Goal: Information Seeking & Learning: Find contact information

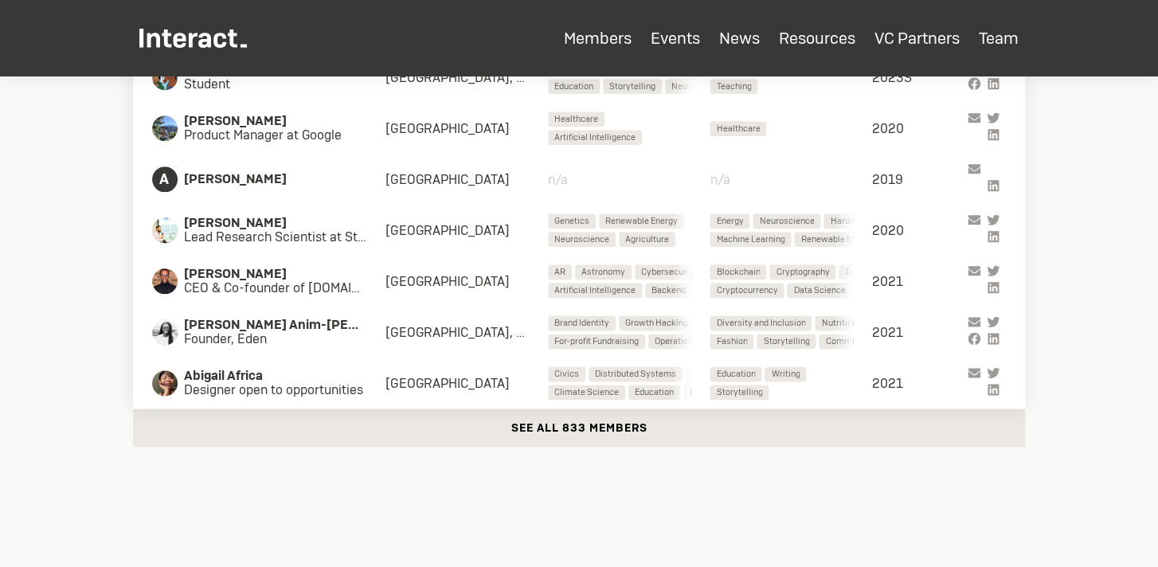
scroll to position [550, 0]
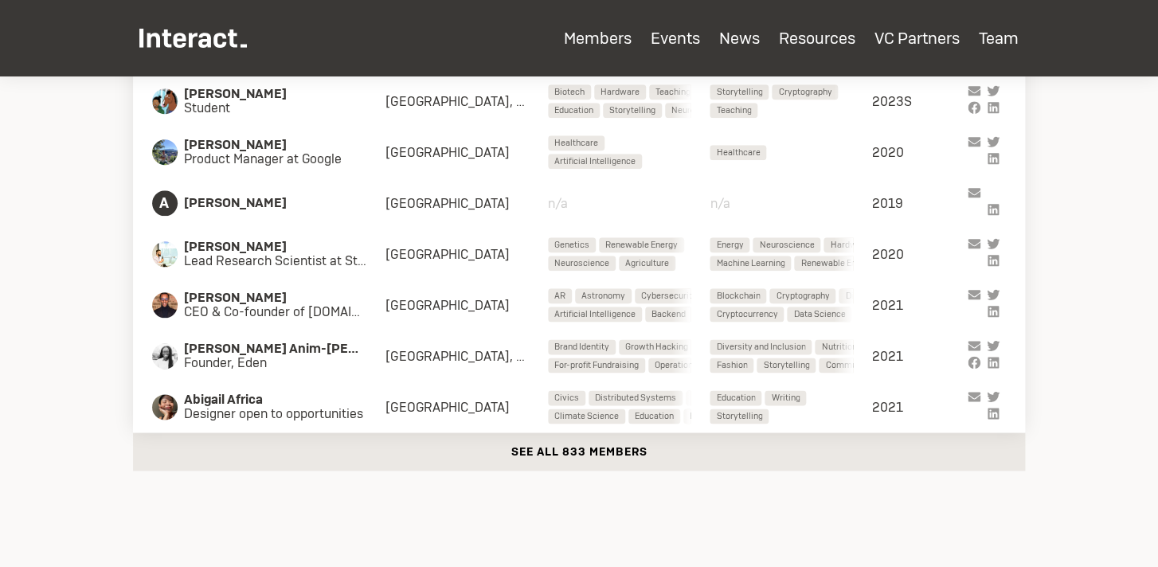
click at [554, 448] on button "See all 833 members" at bounding box center [579, 452] width 892 height 38
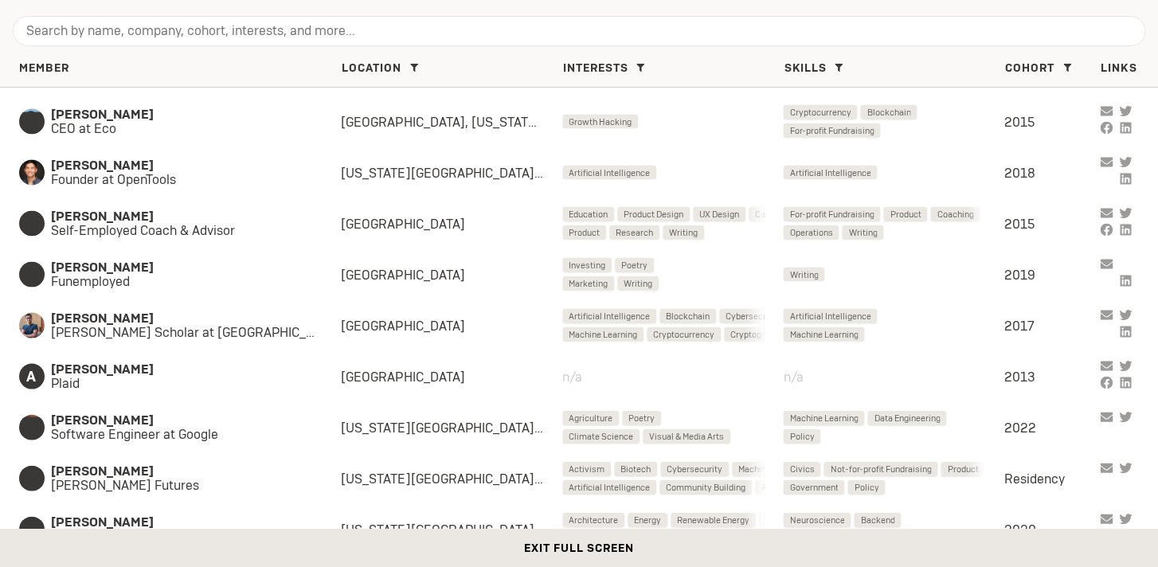
scroll to position [3461, 0]
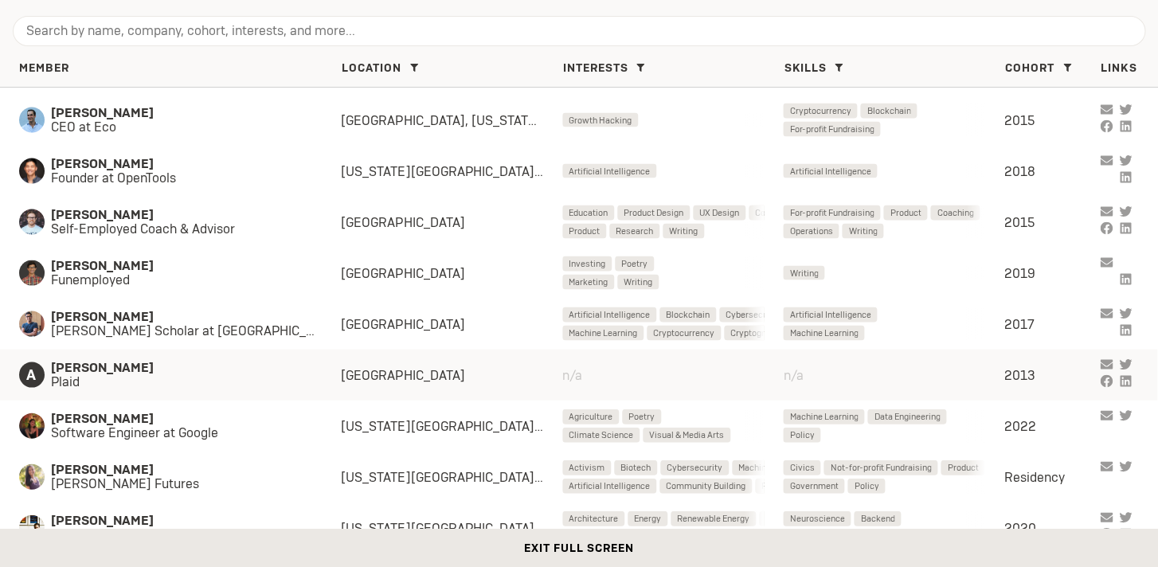
click at [170, 372] on span "[PERSON_NAME]" at bounding box center [180, 367] width 258 height 14
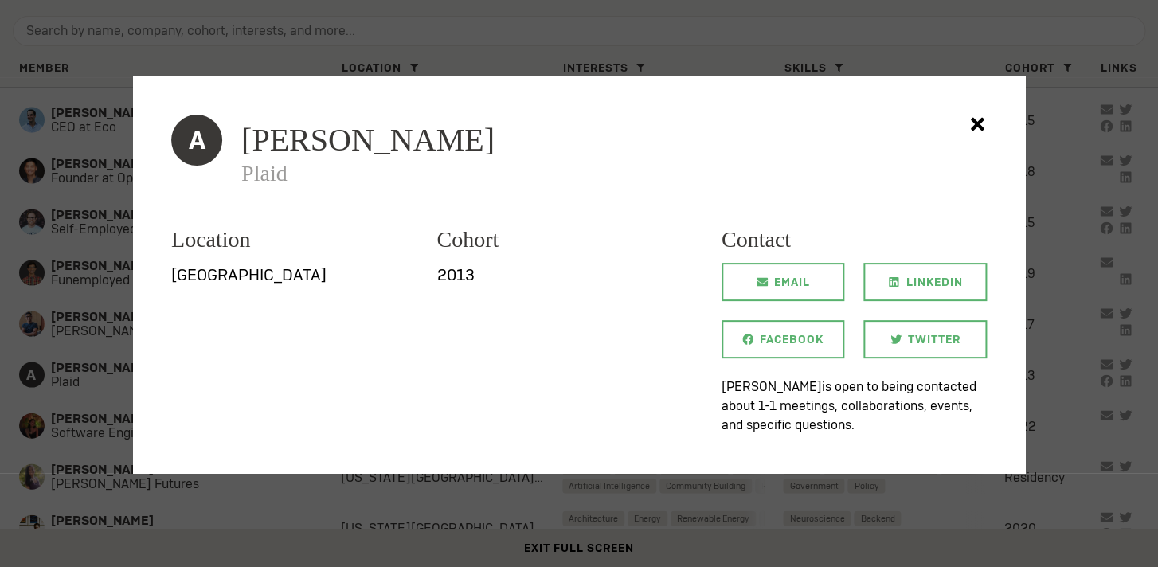
click at [69, 322] on div at bounding box center [579, 283] width 1158 height 567
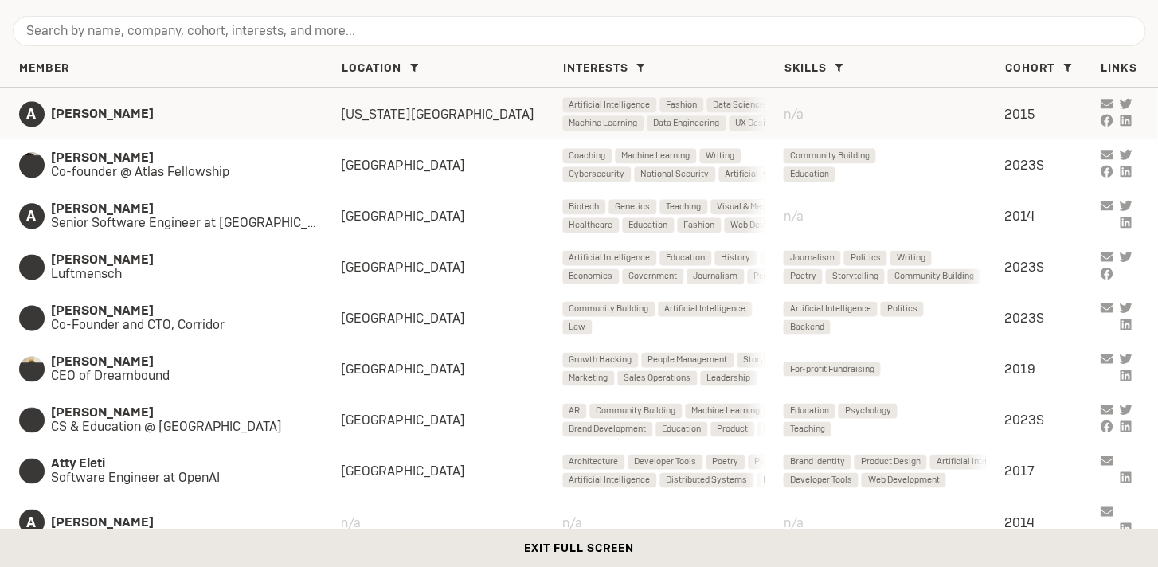
scroll to position [5359, 0]
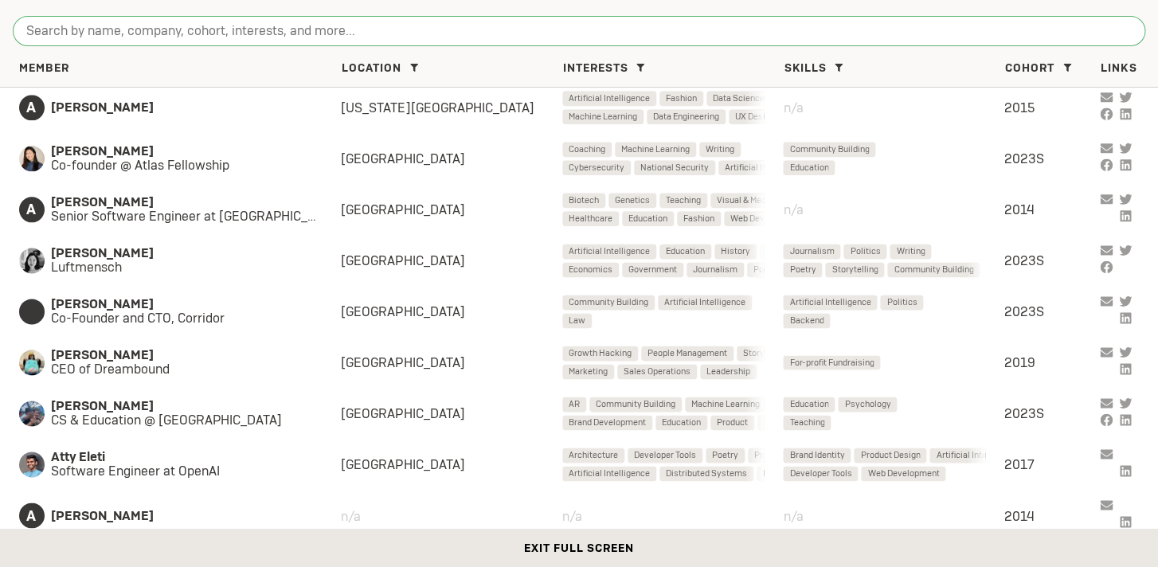
click at [147, 29] on input "search" at bounding box center [579, 31] width 1133 height 30
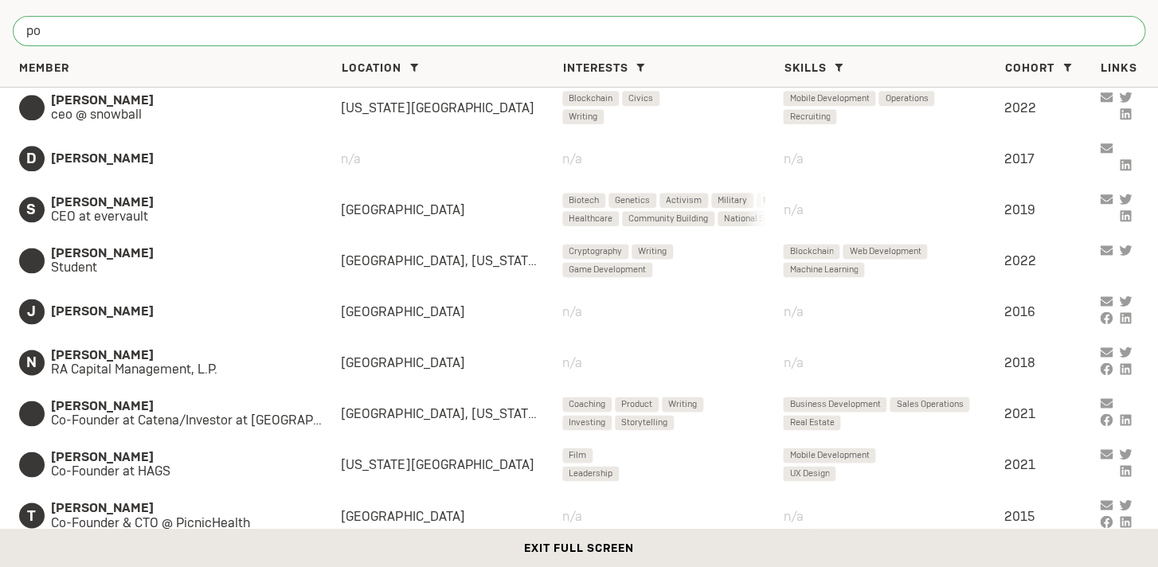
scroll to position [5358, 0]
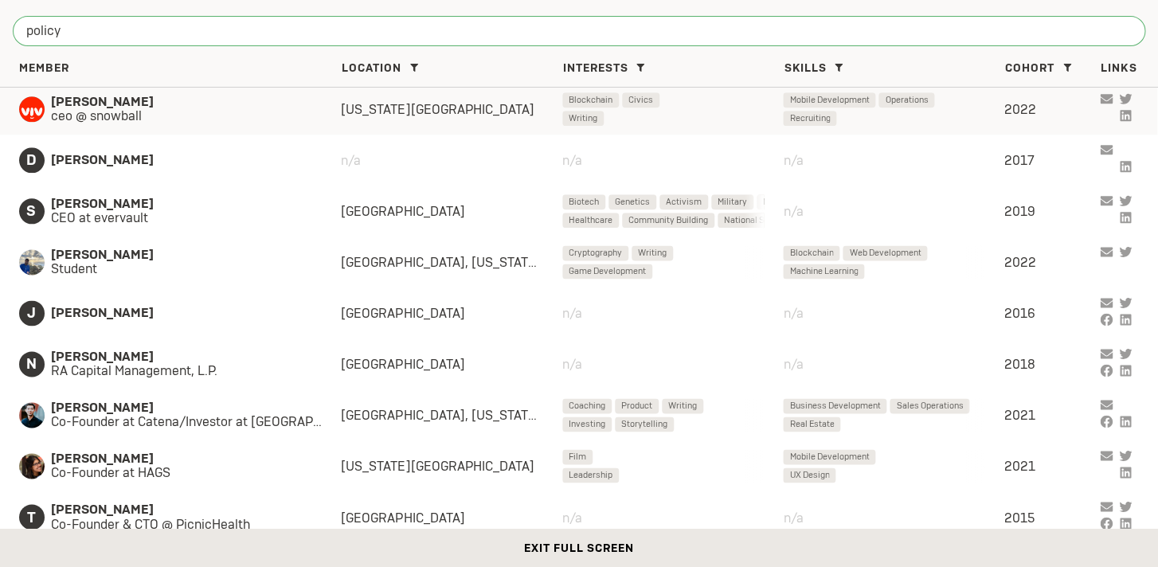
type input "policy"
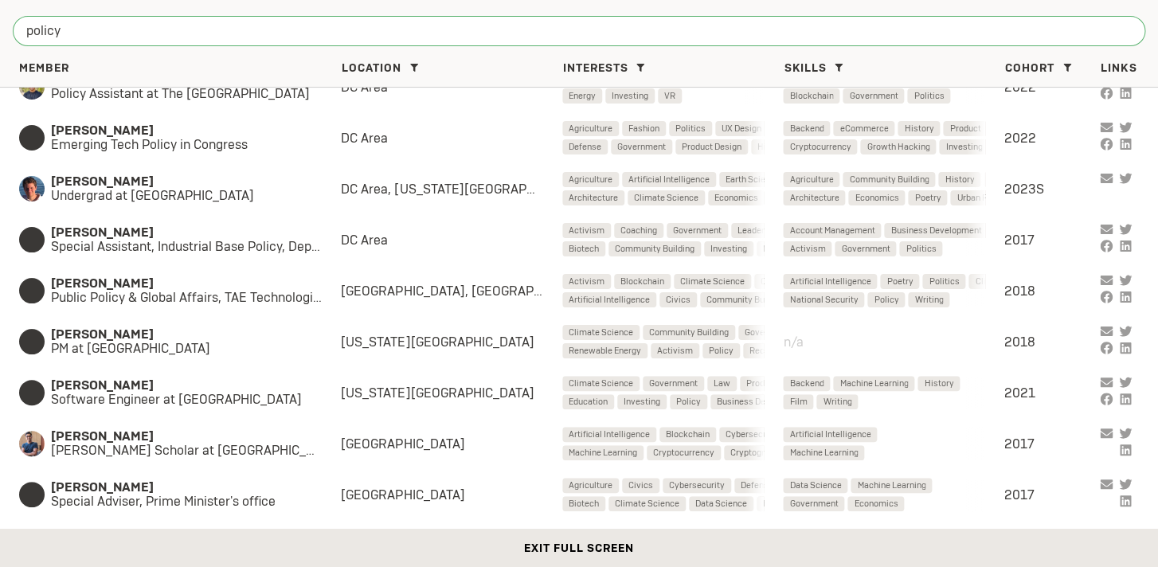
scroll to position [0, 0]
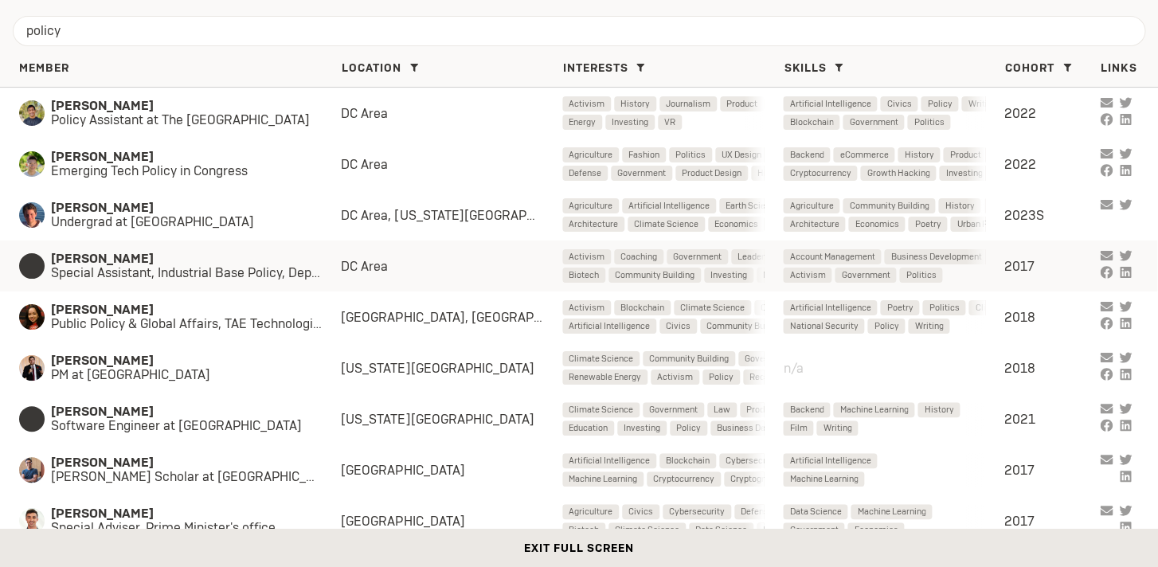
click at [231, 265] on span "[PERSON_NAME]" at bounding box center [196, 259] width 290 height 14
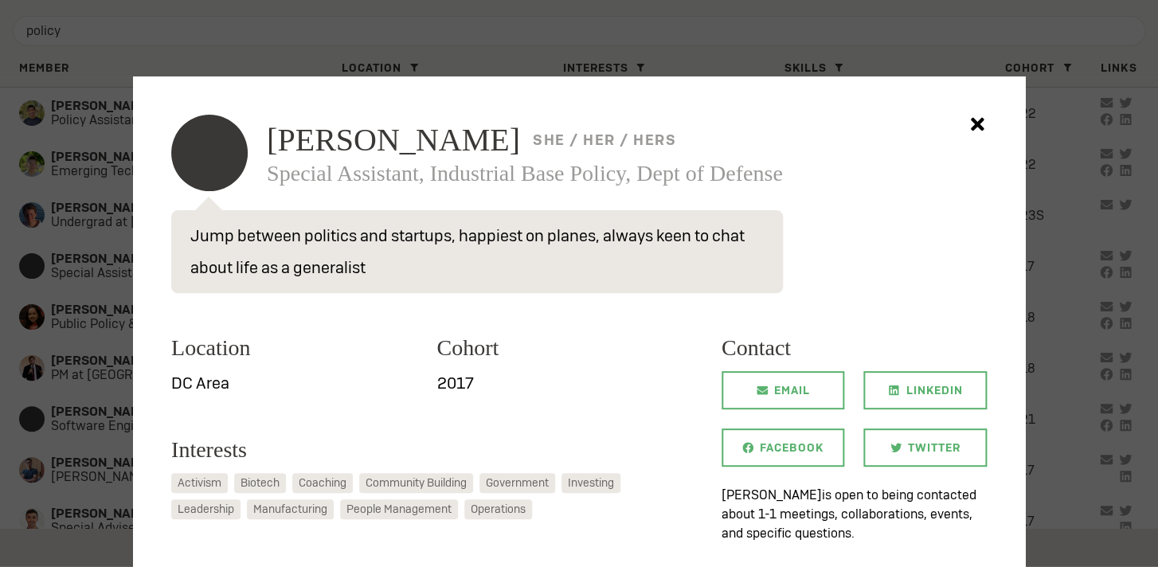
click at [53, 300] on div at bounding box center [579, 283] width 1158 height 567
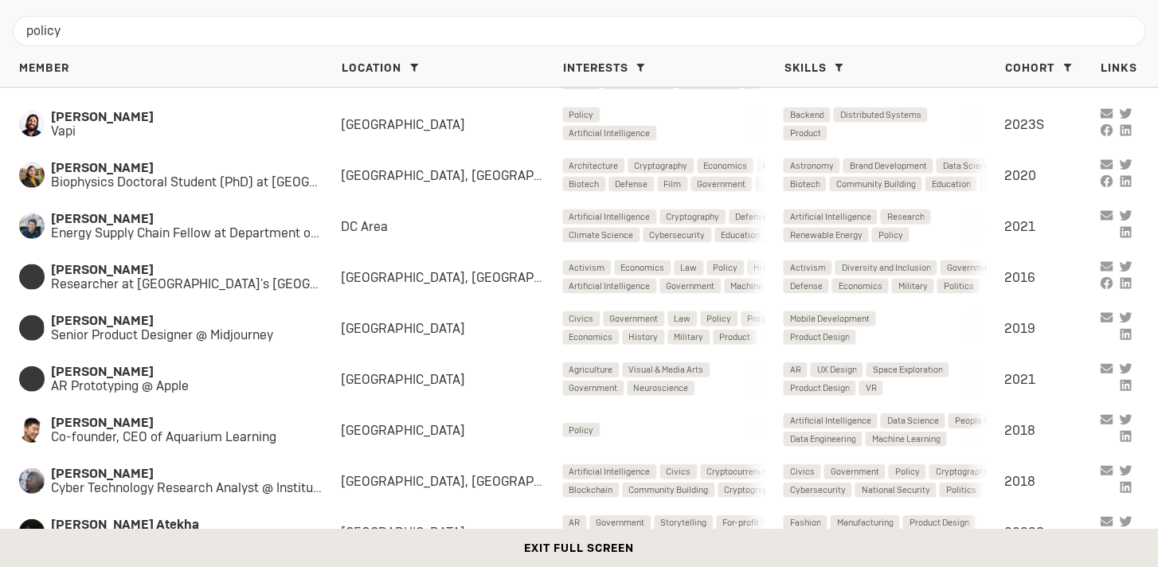
scroll to position [1230, 0]
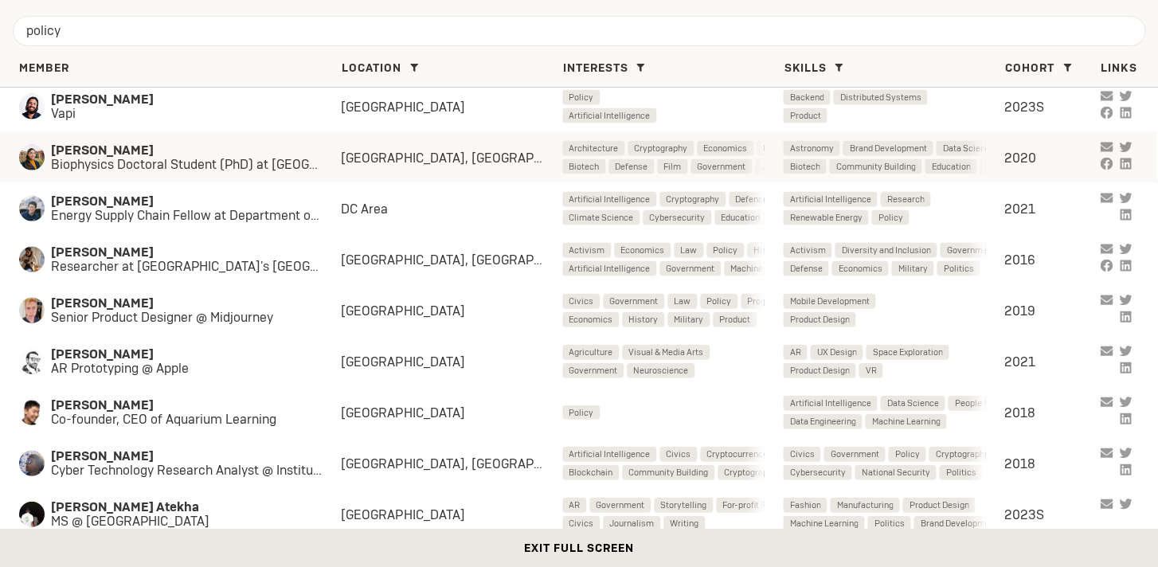
click at [231, 165] on span "Biophysics Doctoral Student (PhD) at [GEOGRAPHIC_DATA]; Xapiens Co-Founder" at bounding box center [196, 165] width 290 height 14
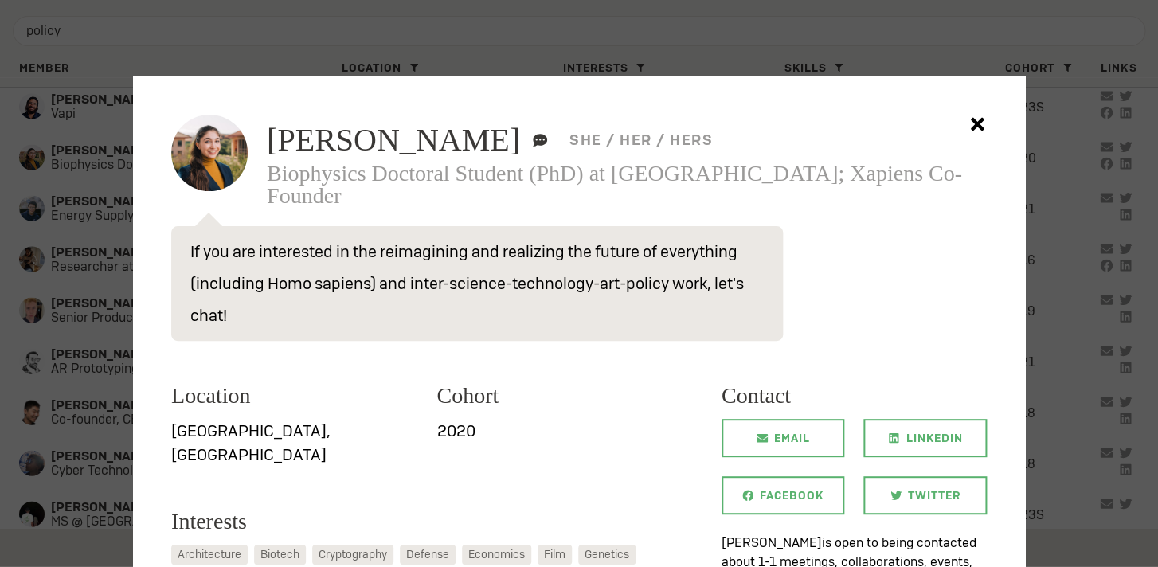
click at [1049, 333] on div at bounding box center [579, 283] width 1158 height 567
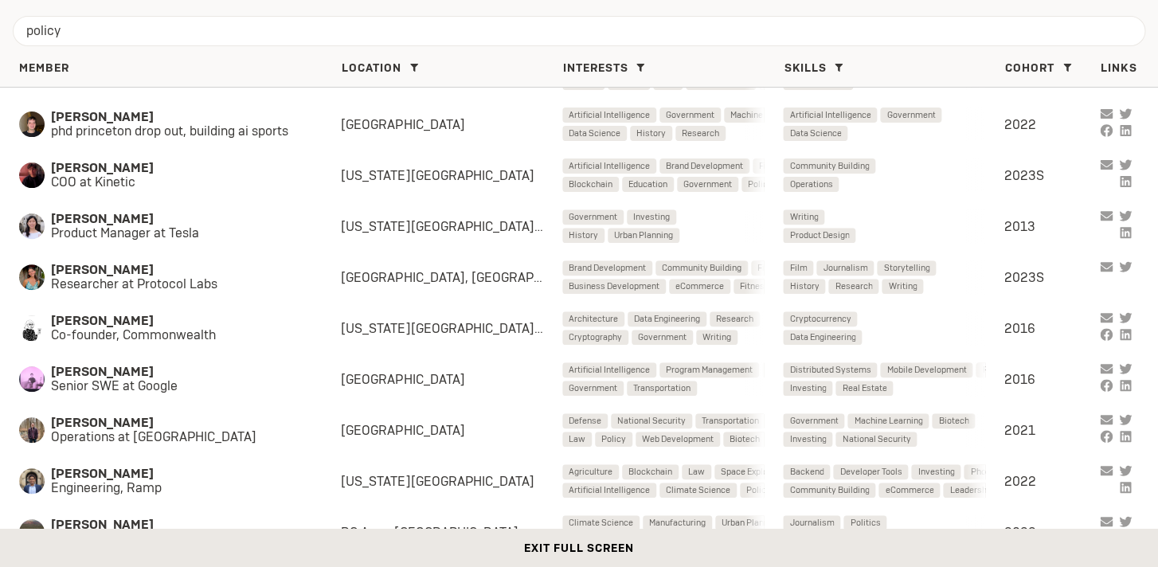
scroll to position [2487, 0]
click at [221, 186] on span "COO at Kinetic" at bounding box center [180, 183] width 258 height 14
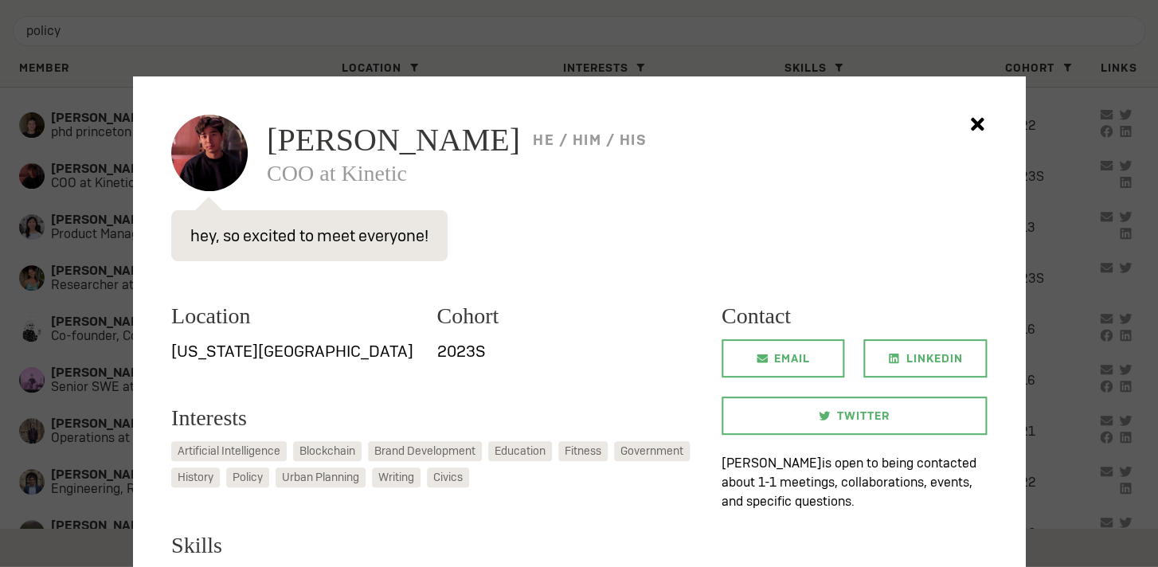
click at [55, 380] on div at bounding box center [579, 283] width 1158 height 567
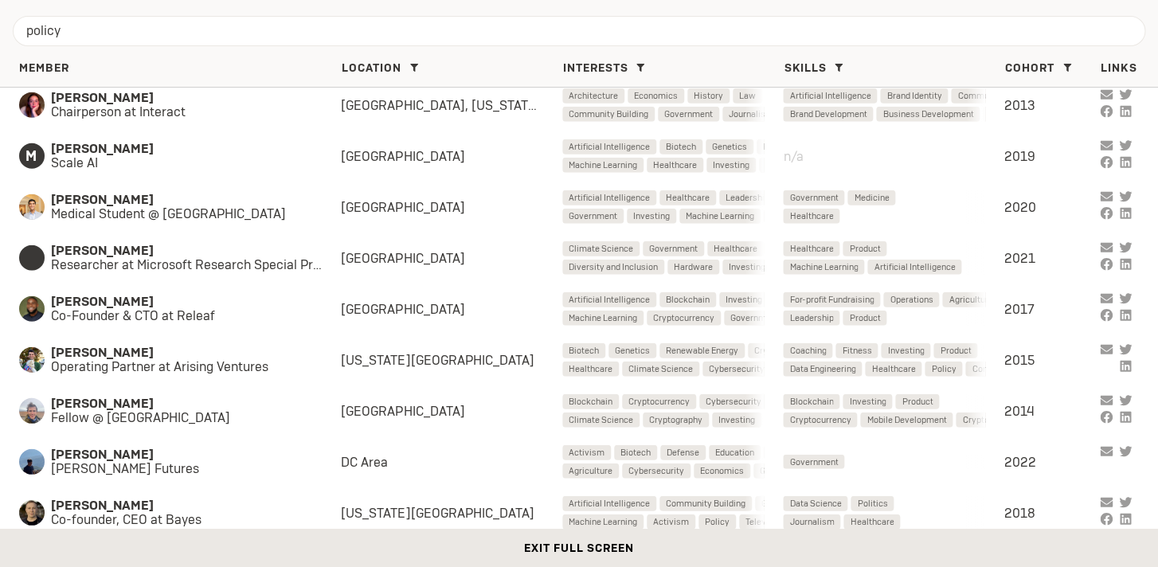
scroll to position [3877, 0]
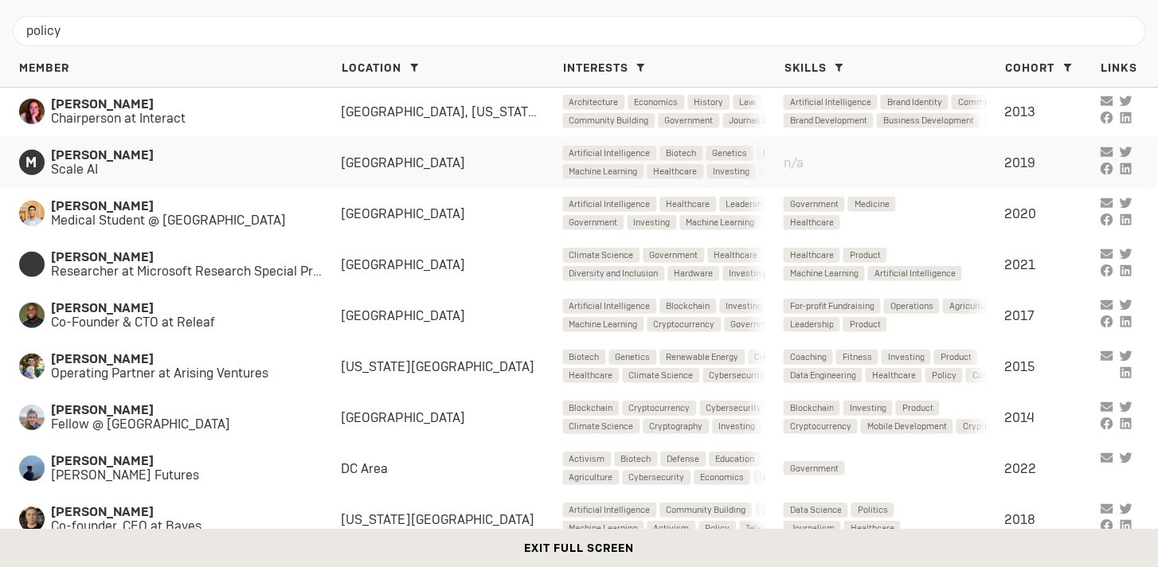
click at [138, 159] on span "[PERSON_NAME]" at bounding box center [180, 155] width 258 height 14
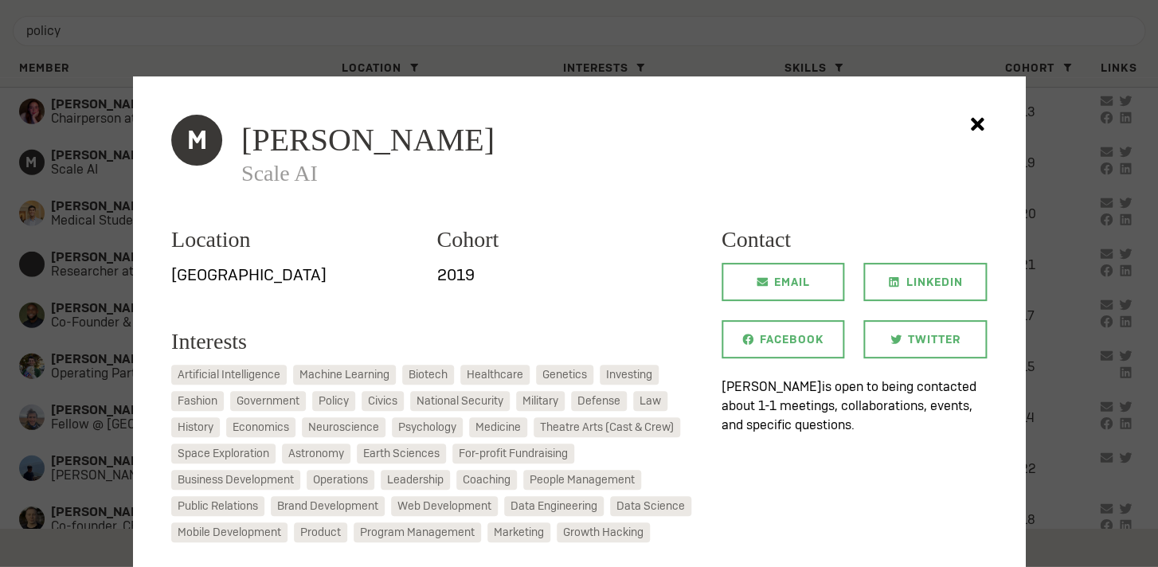
click at [1076, 296] on div at bounding box center [579, 283] width 1158 height 567
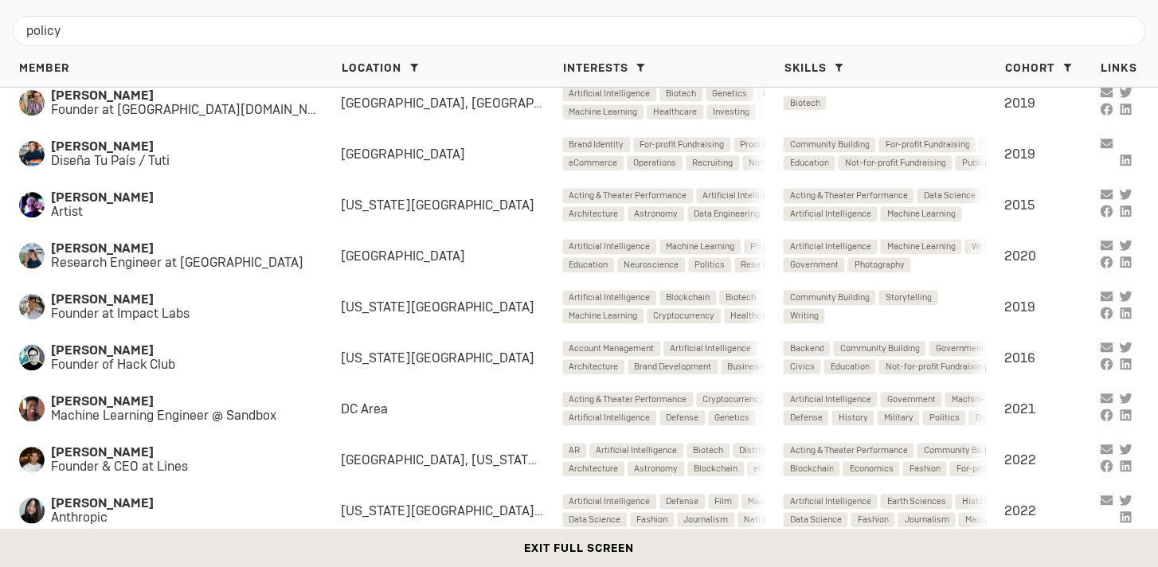
scroll to position [67, 0]
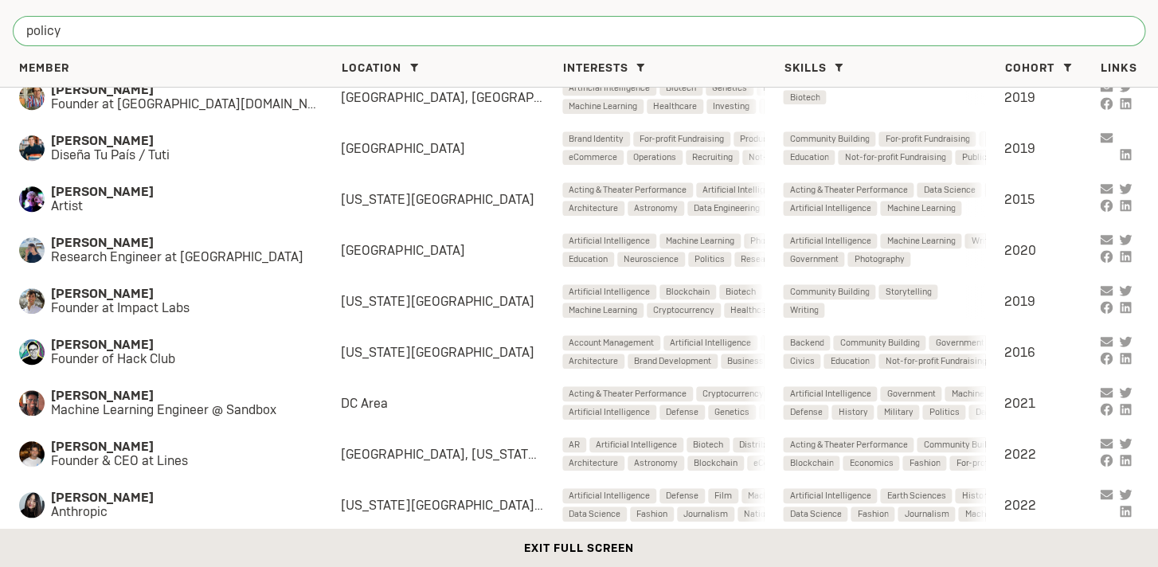
click at [173, 45] on input "policy" at bounding box center [579, 31] width 1133 height 30
drag, startPoint x: 156, startPoint y: 45, endPoint x: -59, endPoint y: 39, distance: 215.2
click at [13, 39] on input "policy" at bounding box center [579, 31] width 1133 height 30
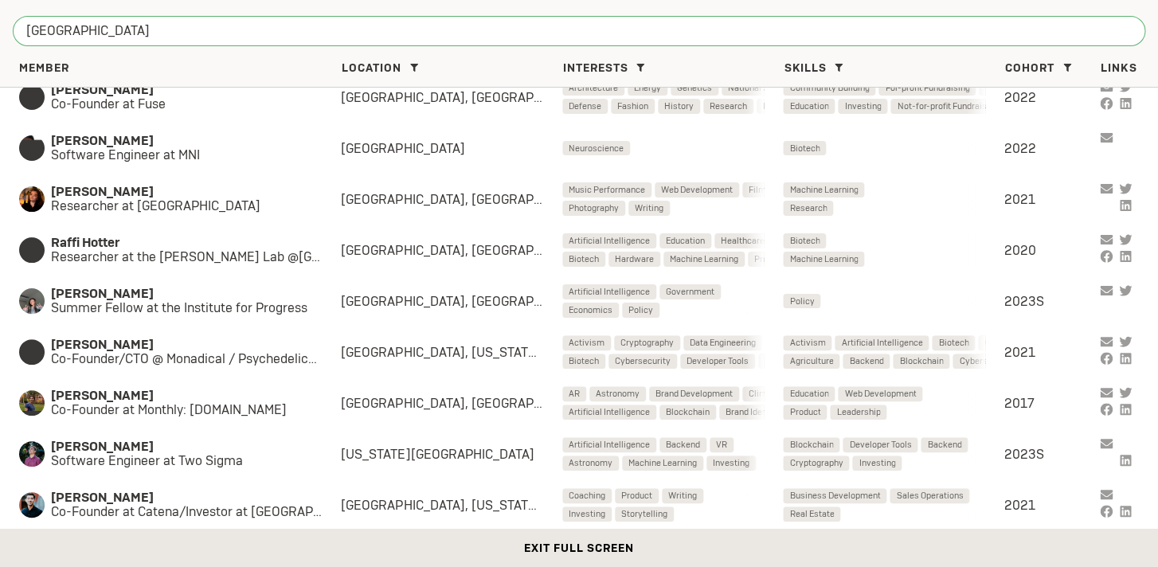
type input "[GEOGRAPHIC_DATA]"
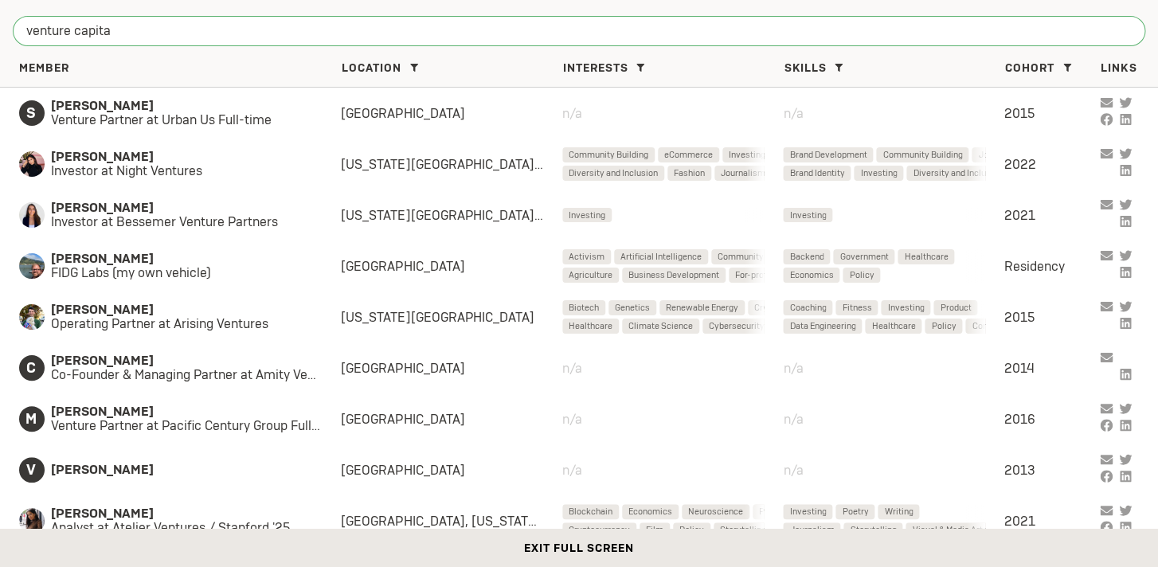
type input "venture capital"
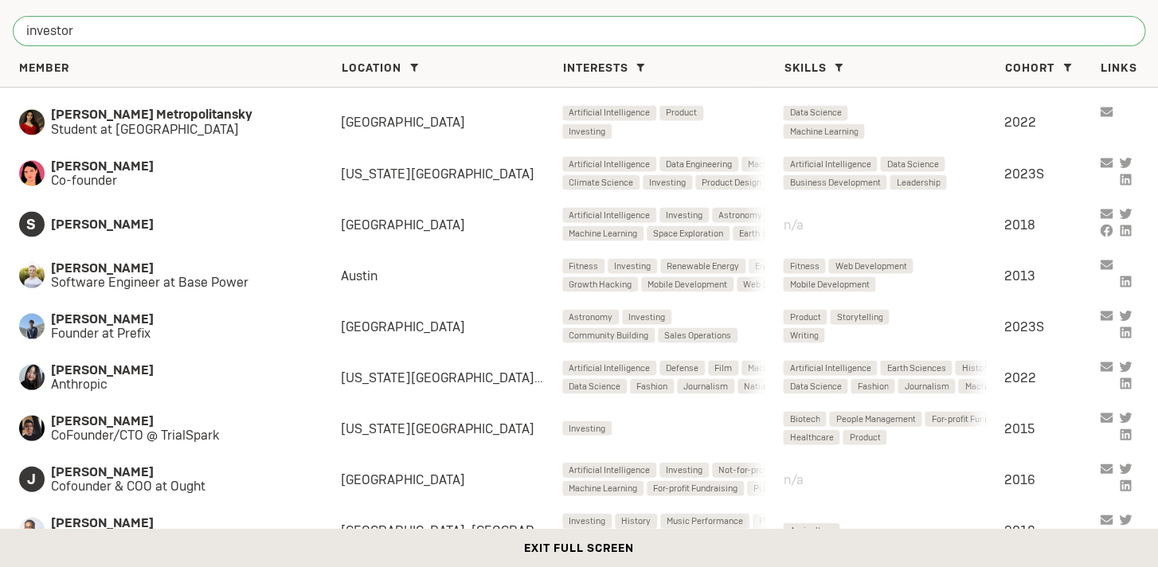
scroll to position [1115, 0]
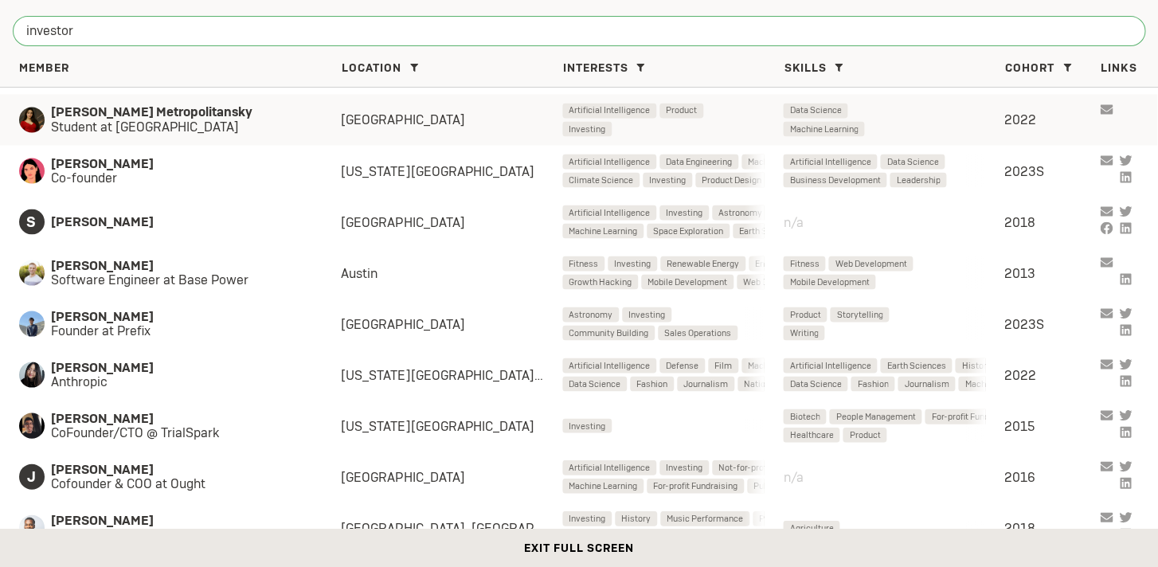
type input "investor"
click at [191, 115] on span "[PERSON_NAME] Metropolitansky" at bounding box center [180, 112] width 258 height 14
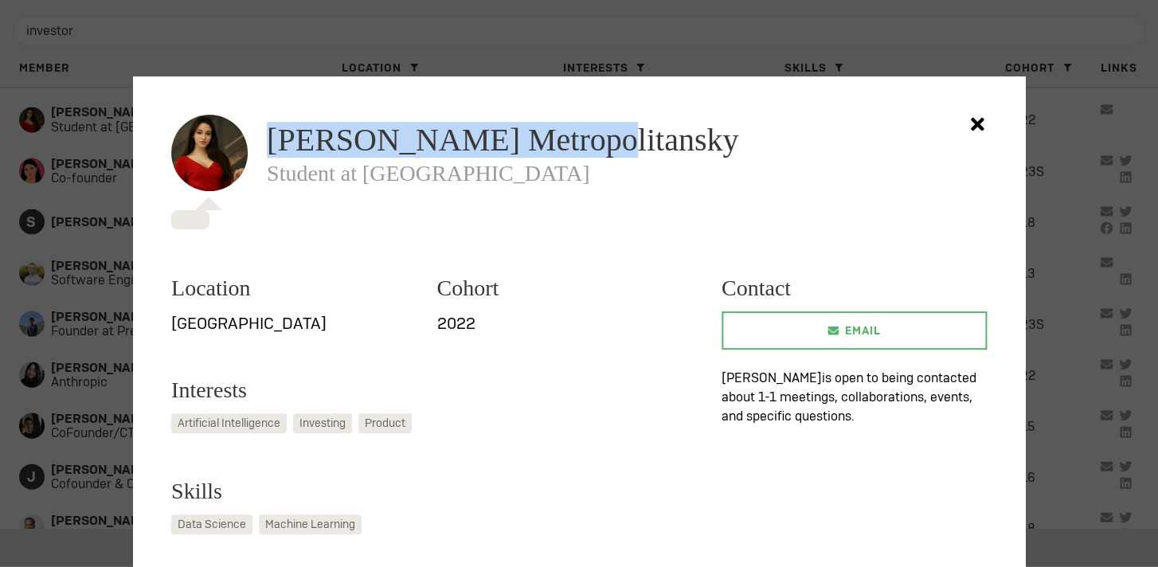
drag, startPoint x: 270, startPoint y: 133, endPoint x: 607, endPoint y: 143, distance: 337.2
click at [607, 143] on h2 "[PERSON_NAME] Metropolitansky" at bounding box center [627, 135] width 720 height 41
copy span "[PERSON_NAME] Metropolitansky"
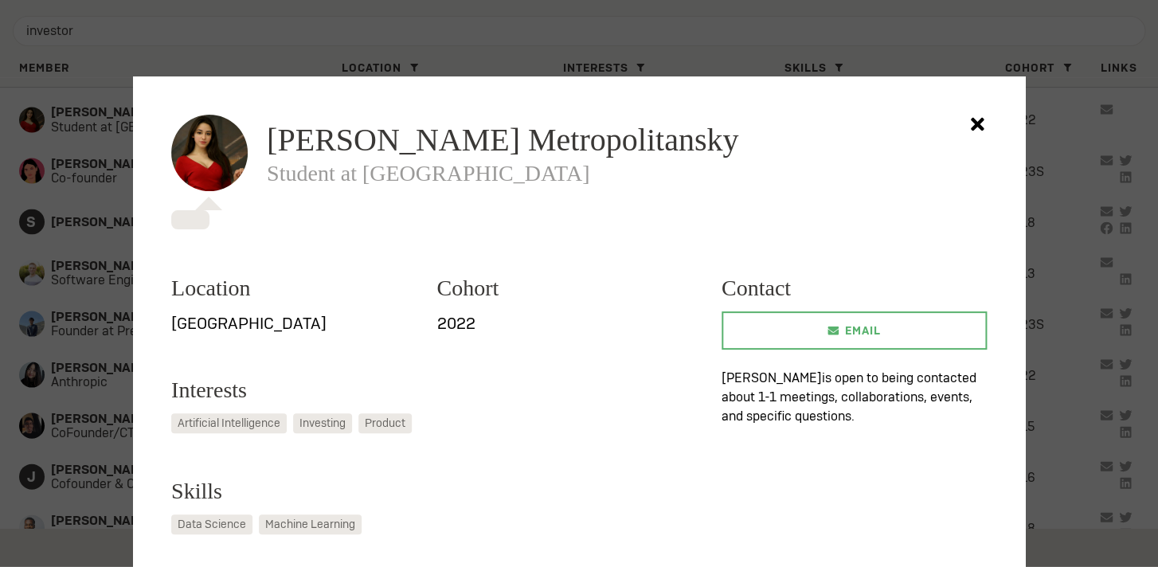
click at [100, 335] on div at bounding box center [579, 283] width 1158 height 567
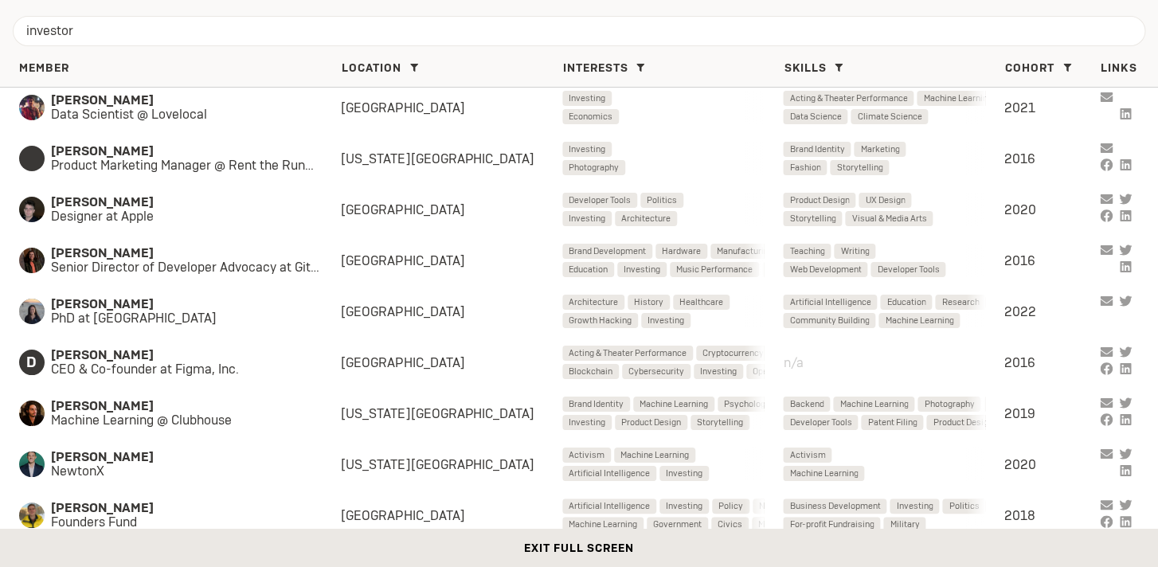
scroll to position [2209, 0]
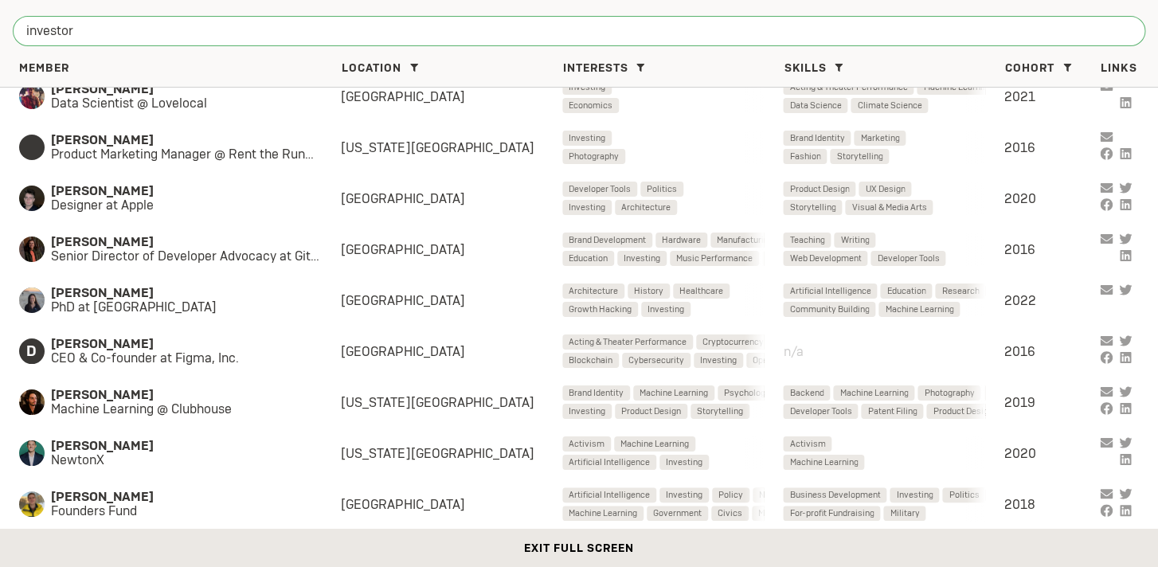
click at [154, 33] on input "investor" at bounding box center [579, 31] width 1133 height 30
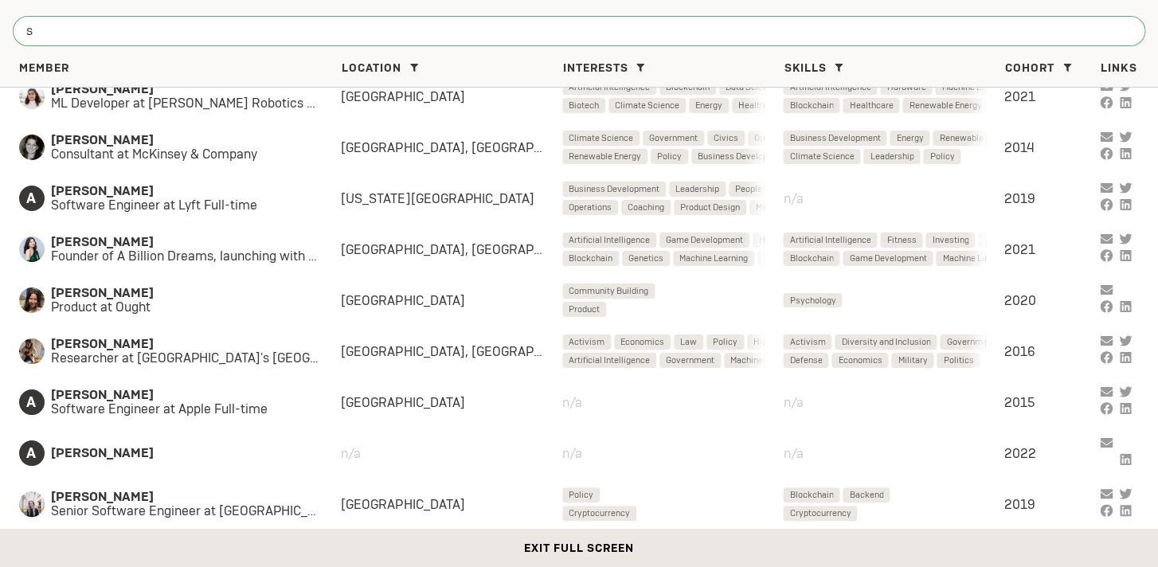
scroll to position [2216, 0]
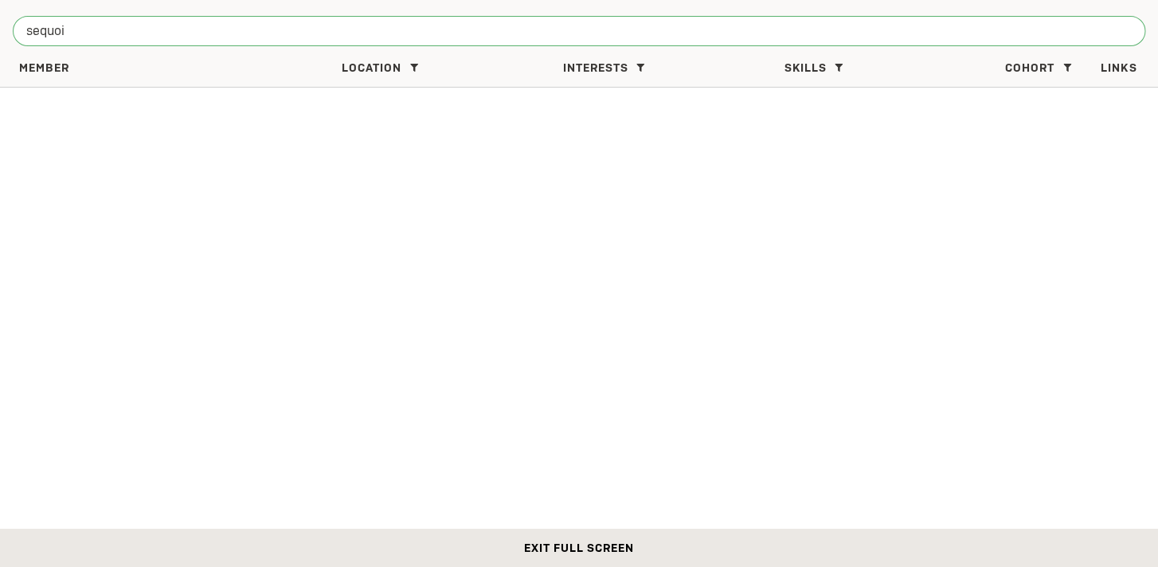
type input "sequoia"
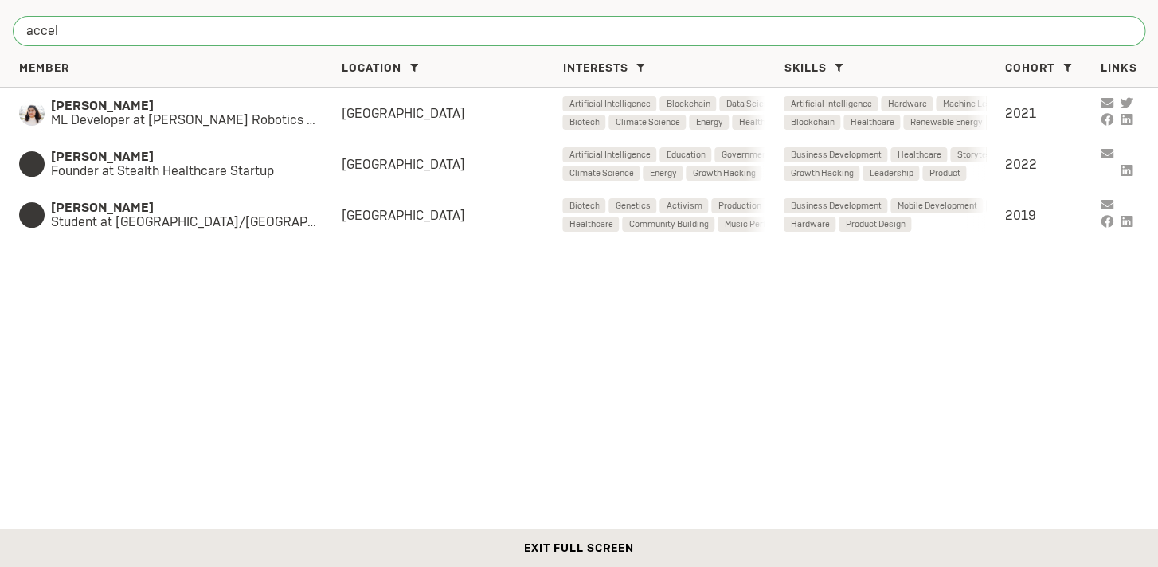
type input "accel"
